Goal: Register for event/course

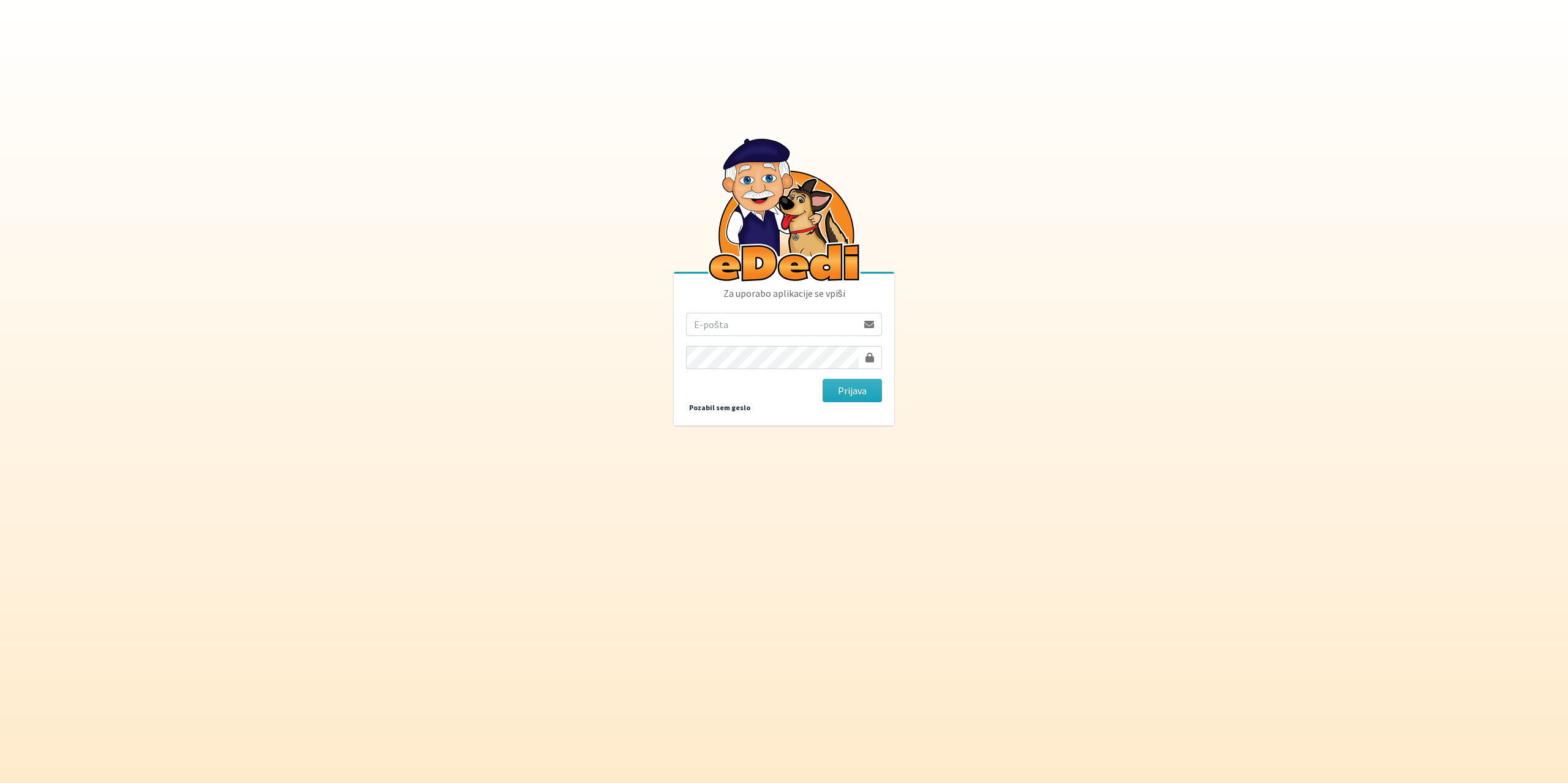
click at [753, 323] on input "email" at bounding box center [772, 325] width 171 height 24
type input "gringo.grecs@gmail.com"
click at [823, 379] on button "Prijava" at bounding box center [853, 390] width 60 height 24
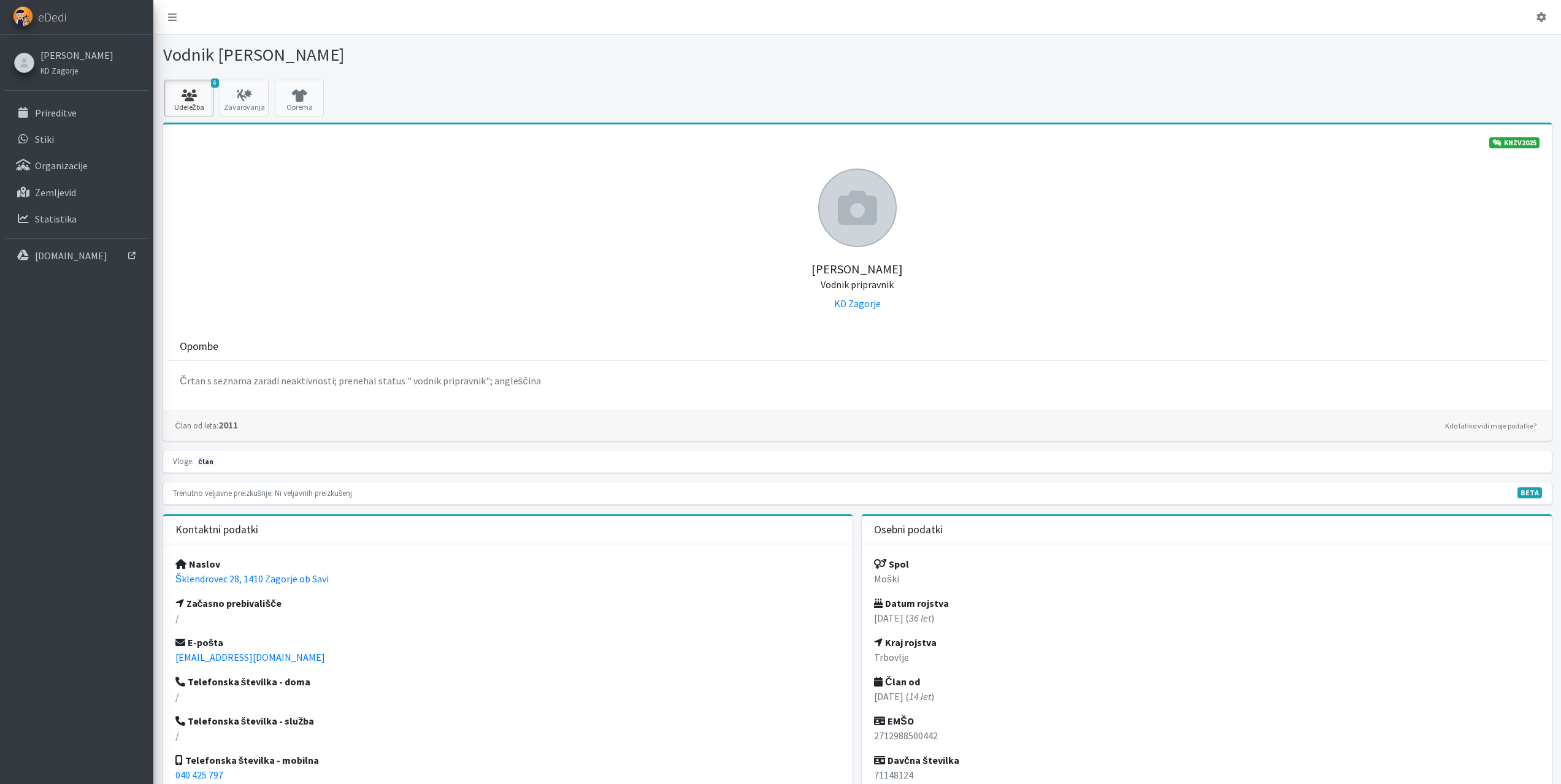
click at [190, 94] on icon at bounding box center [189, 96] width 42 height 12
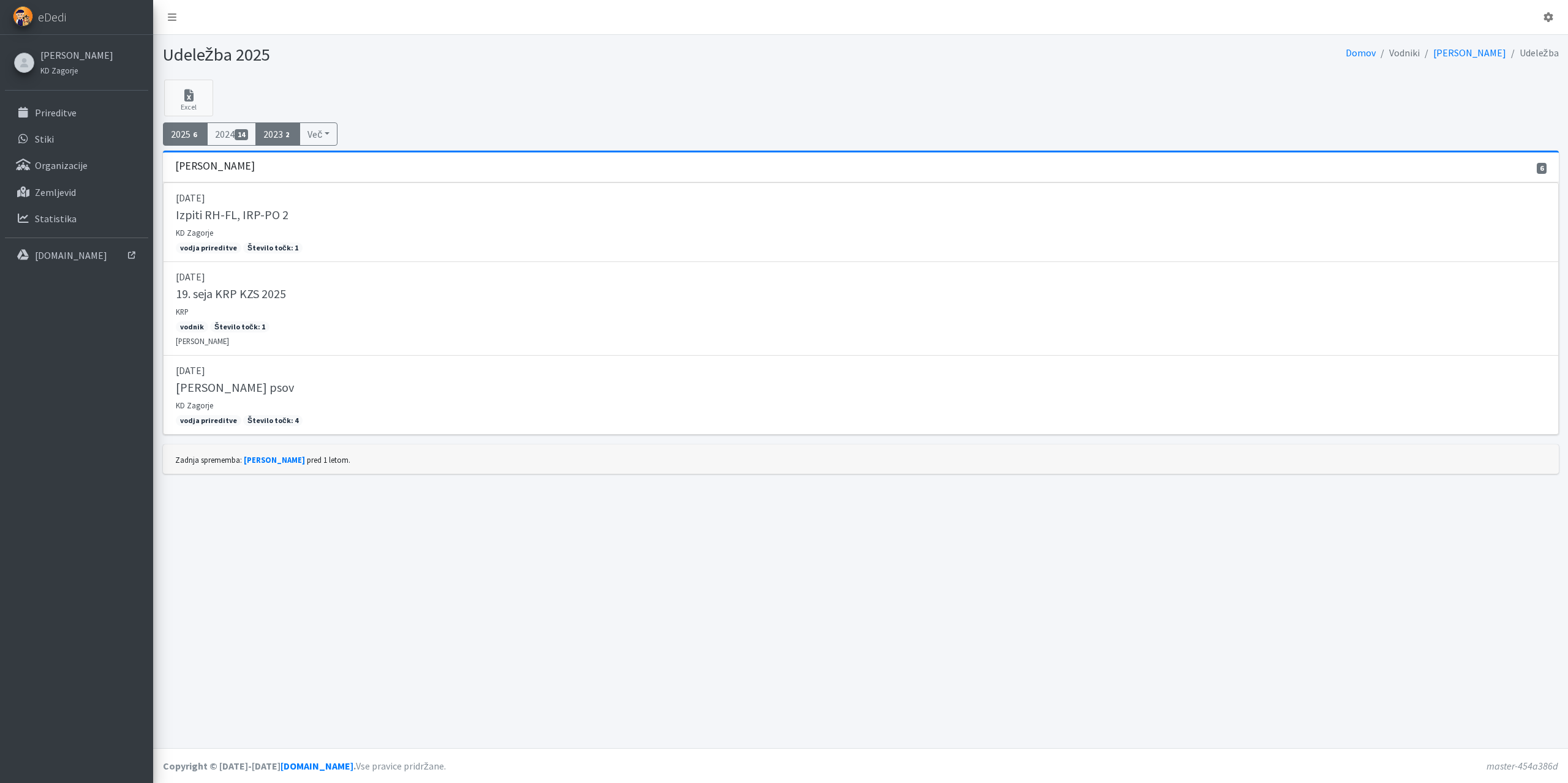
click at [279, 135] on link "2023 2" at bounding box center [278, 135] width 45 height 24
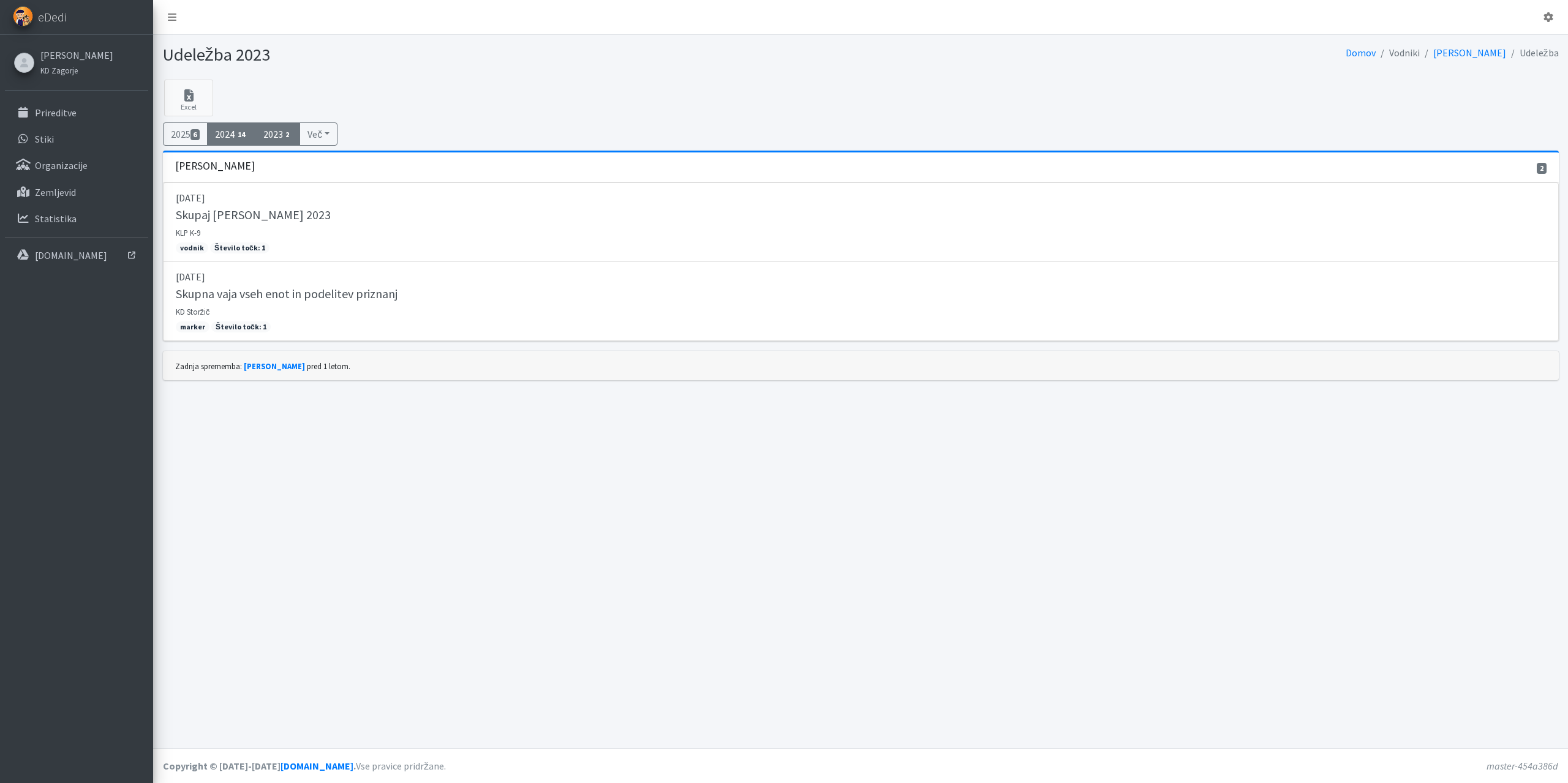
click at [216, 133] on link "2024 14" at bounding box center [231, 135] width 49 height 24
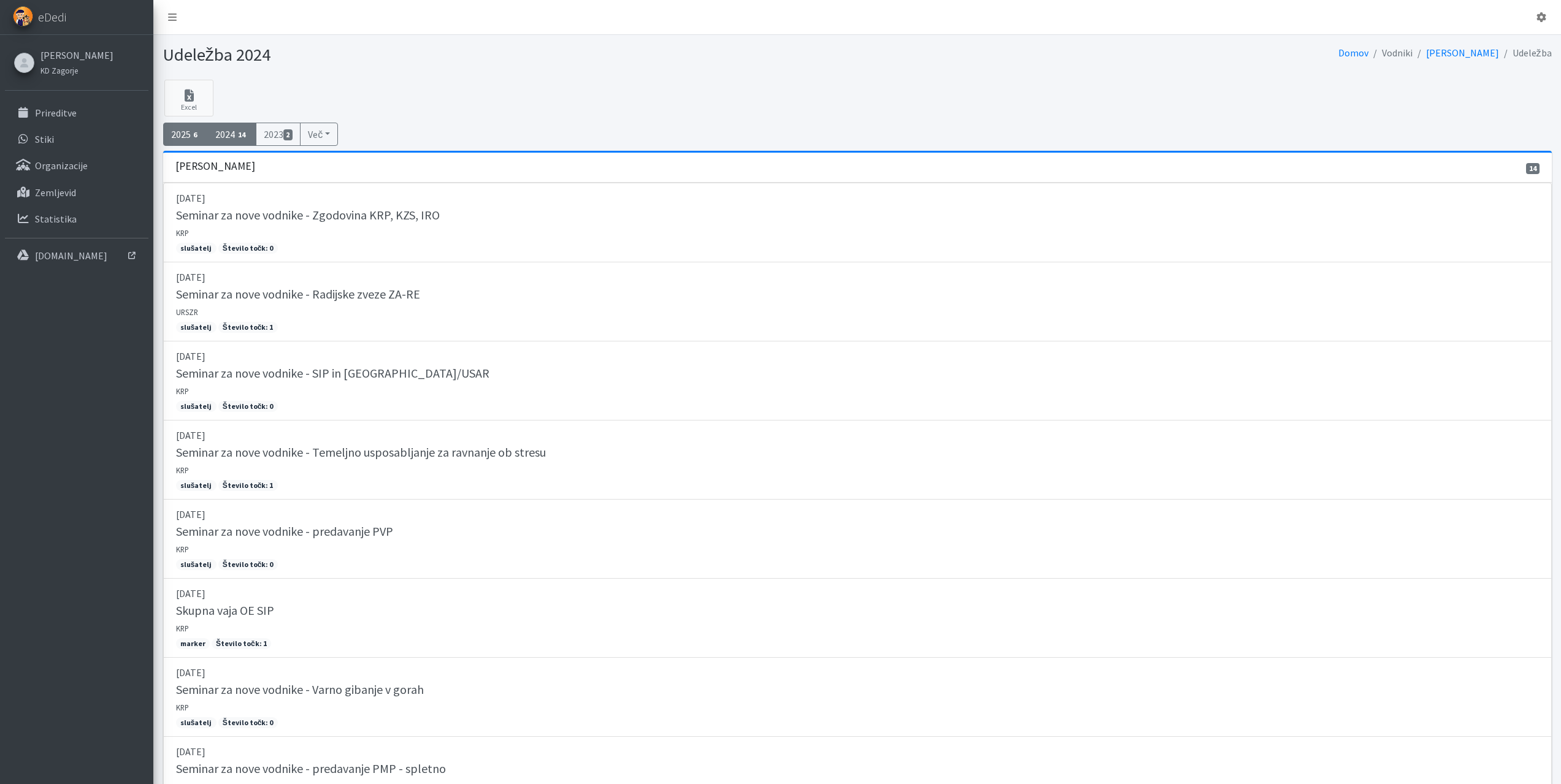
click at [179, 135] on link "2025 6" at bounding box center [185, 135] width 45 height 24
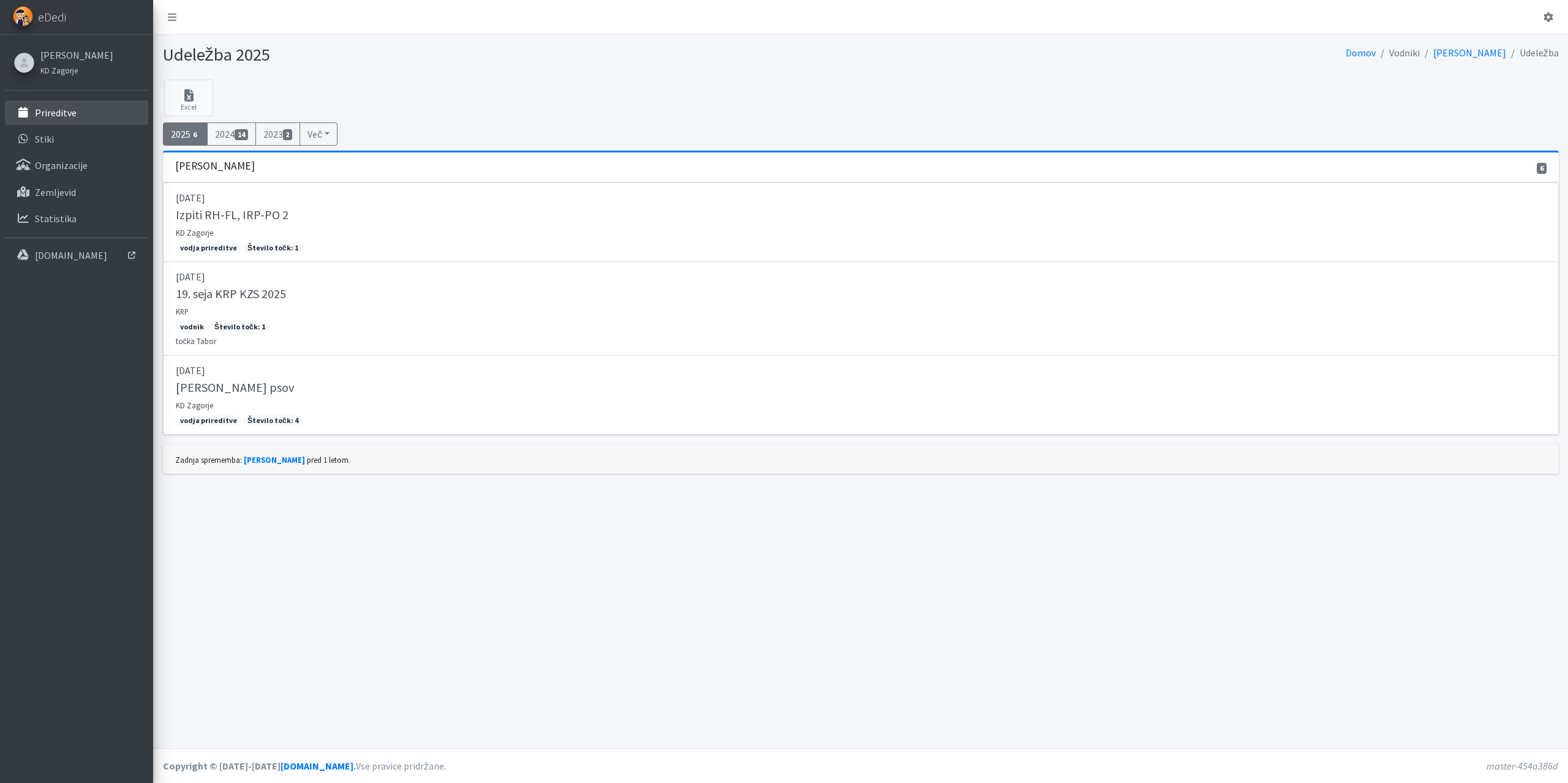
click at [92, 117] on link "Prireditve" at bounding box center [76, 112] width 144 height 24
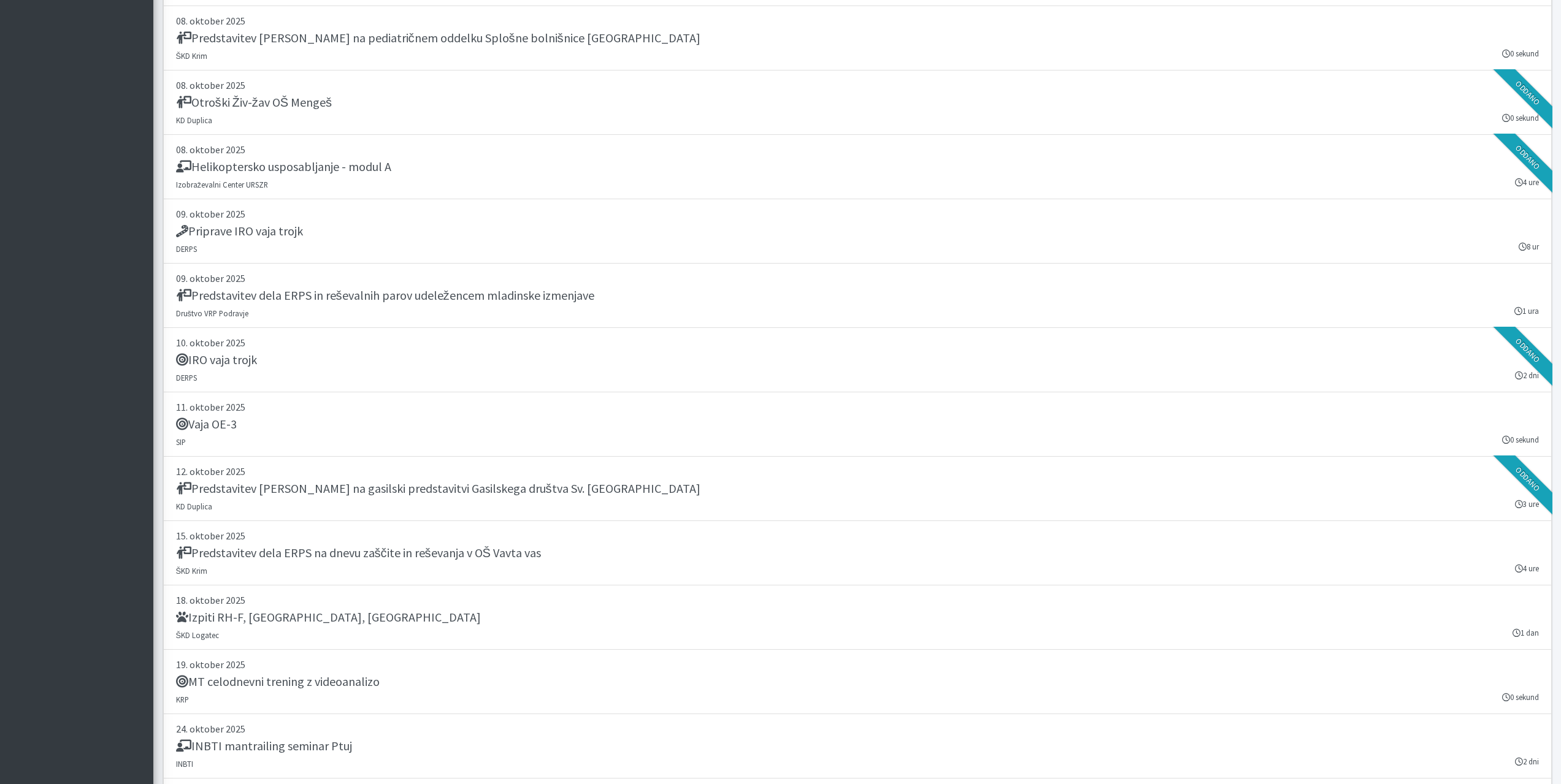
scroll to position [2881, 0]
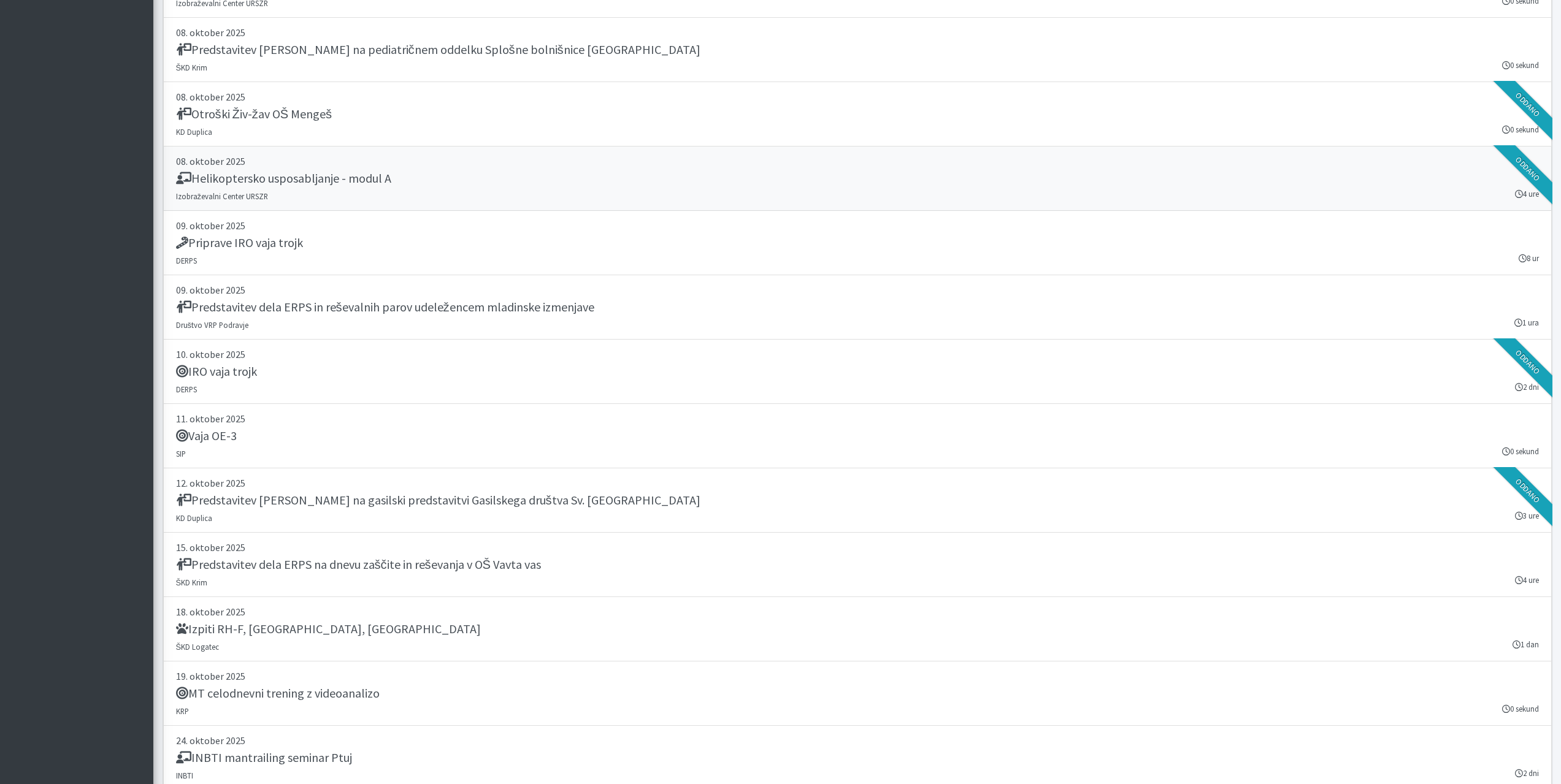
click at [332, 181] on h5 "Helikoptersko usposabljanje - modul A" at bounding box center [283, 178] width 215 height 15
click at [281, 348] on p "10. oktober 2025" at bounding box center [857, 354] width 1363 height 15
